Goal: Check status: Check status

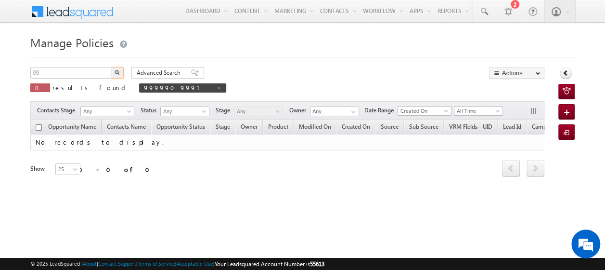
type input "9"
type input "9878764534"
click at [116, 73] on img "button" at bounding box center [117, 72] width 5 height 5
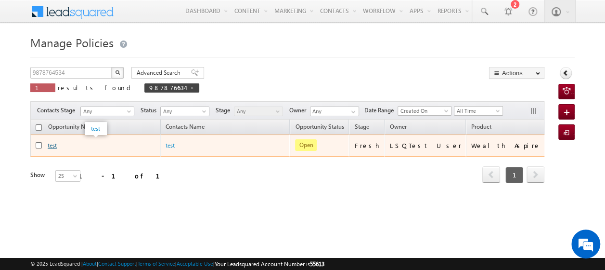
click at [49, 145] on link "test" at bounding box center [52, 144] width 9 height 7
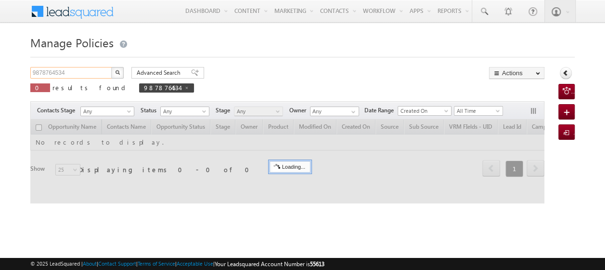
click at [79, 73] on input "9878764534" at bounding box center [71, 73] width 82 height 12
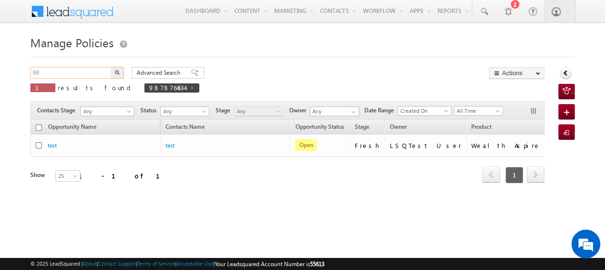
type input "9"
paste input "9876756565"
type input "9876756565"
click at [117, 72] on img "button" at bounding box center [117, 72] width 5 height 5
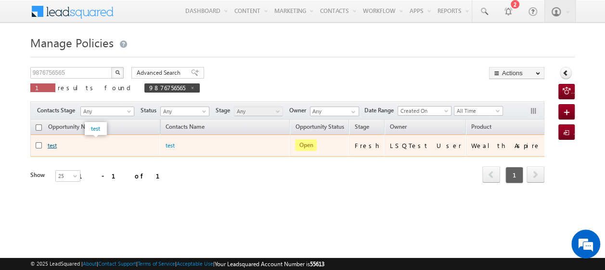
click at [50, 146] on link "test" at bounding box center [52, 144] width 9 height 7
